Goal: Task Accomplishment & Management: Use online tool/utility

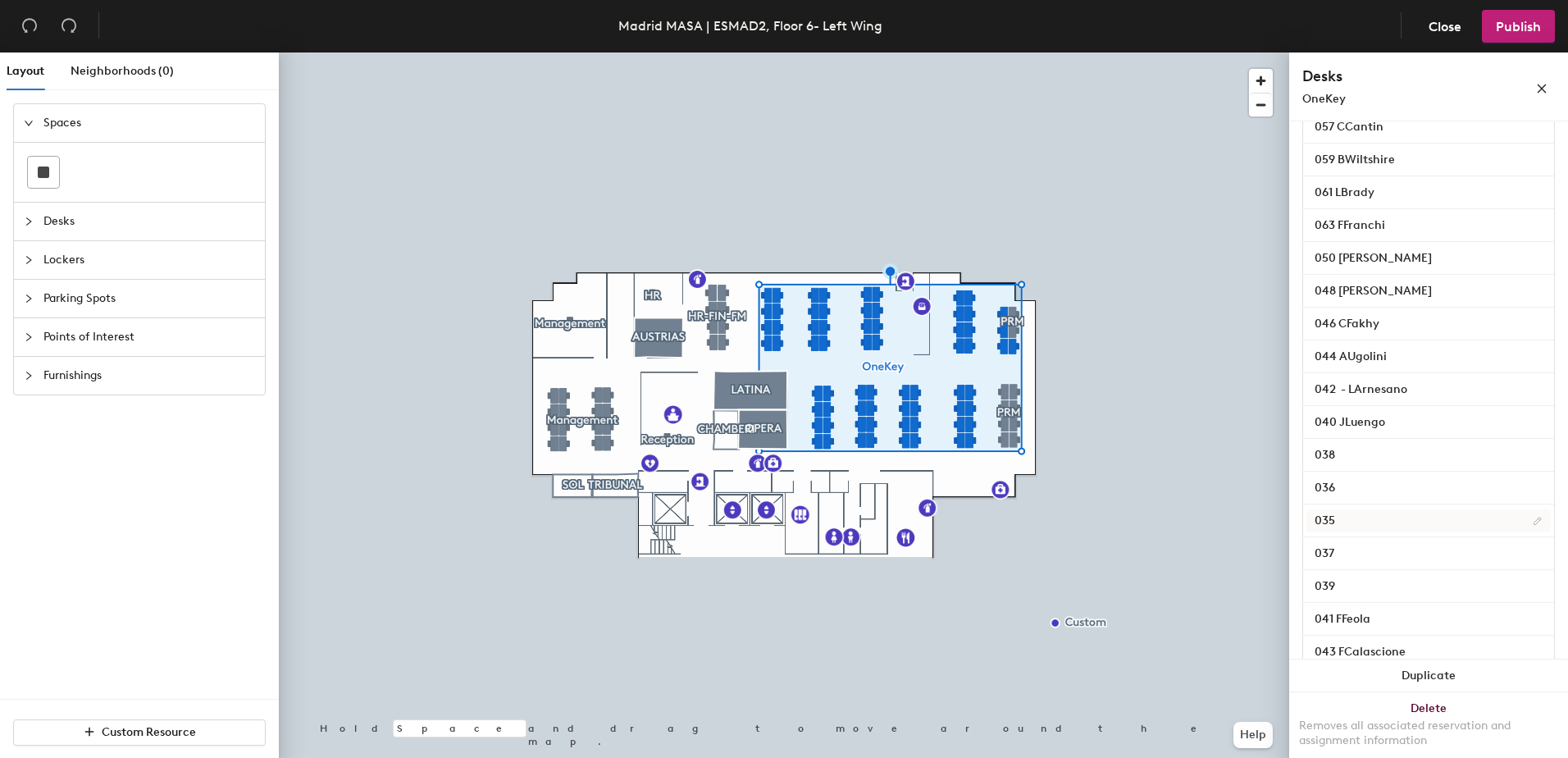
scroll to position [821, 0]
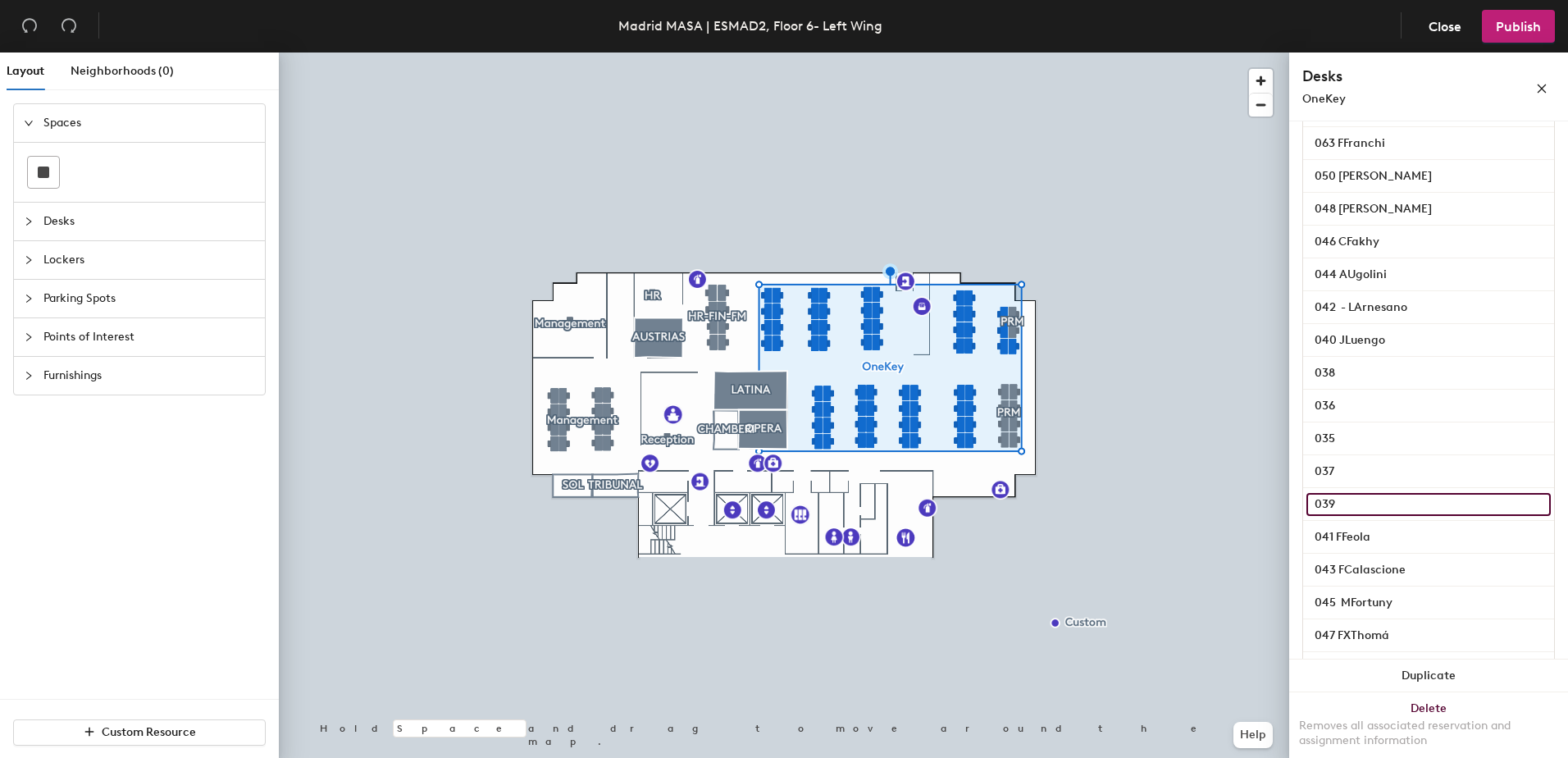
click at [1360, 516] on input "039" at bounding box center [1429, 504] width 244 height 23
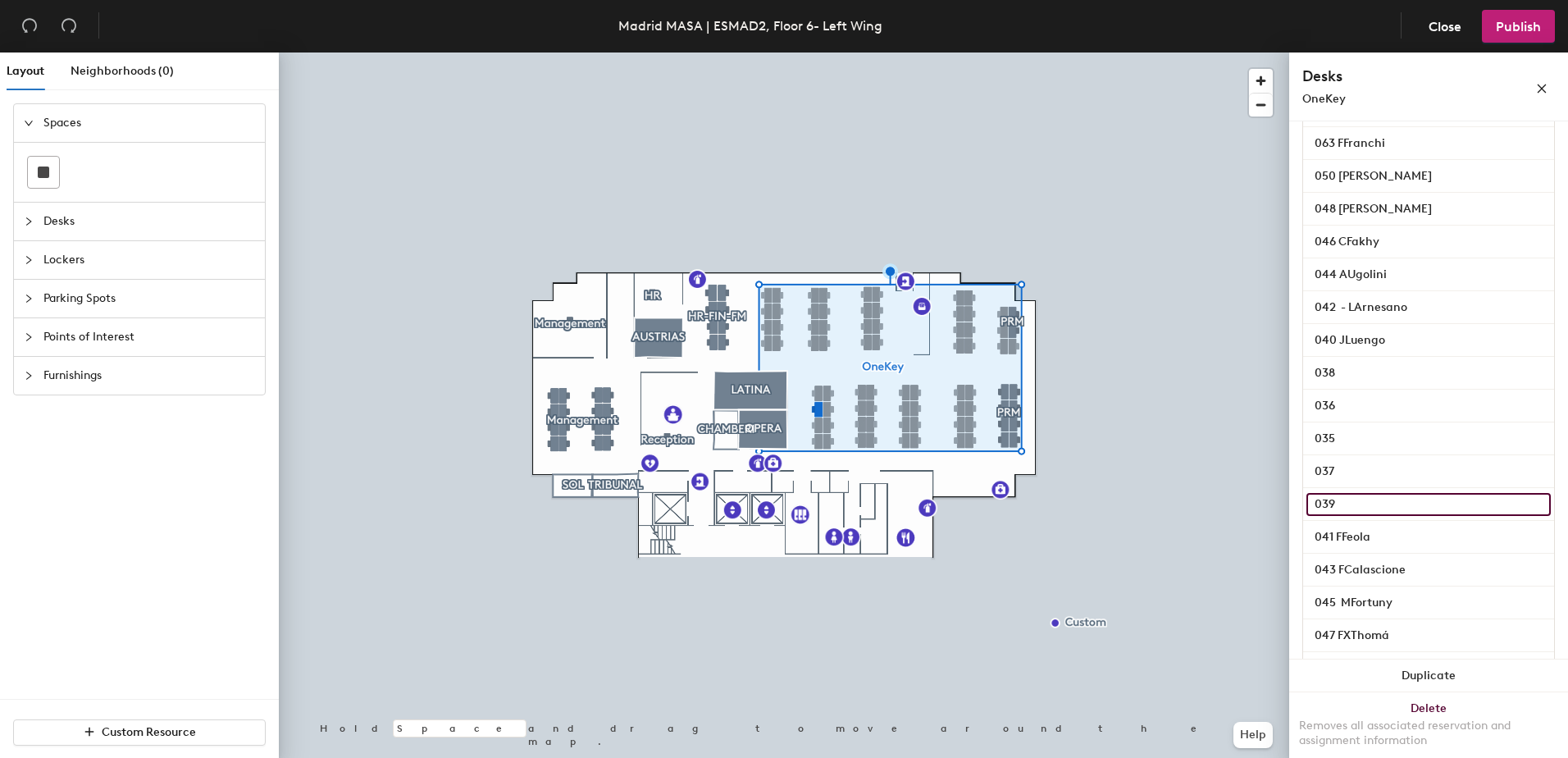
click at [1357, 516] on input "039" at bounding box center [1429, 504] width 244 height 23
paste input "[PERSON_NAME]"
type input "039 [PERSON_NAME]"
click at [1517, 22] on span "Publish" at bounding box center [1519, 26] width 45 height 15
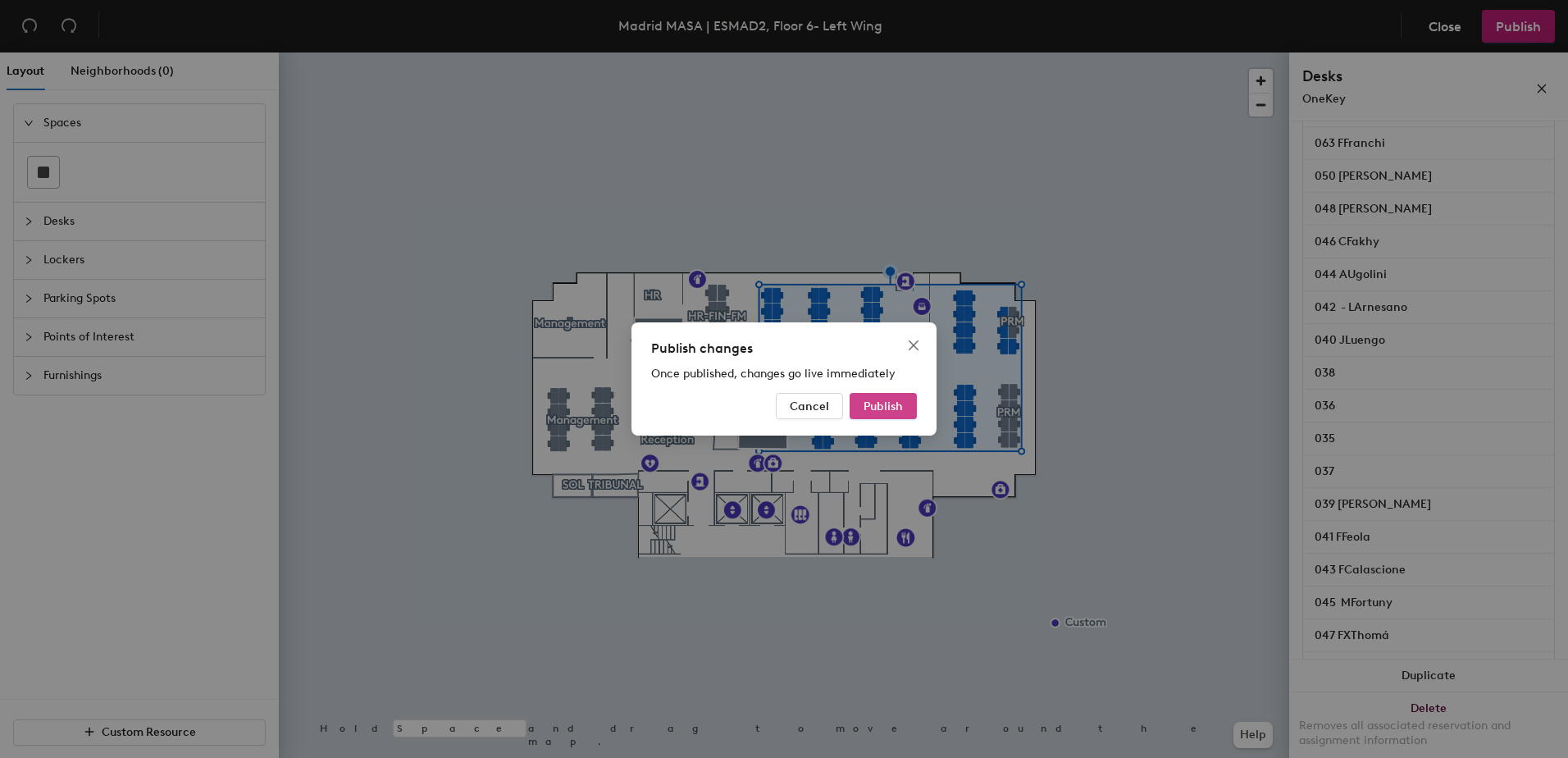
click at [875, 408] on span "Publish" at bounding box center [883, 407] width 39 height 14
